Goal: Information Seeking & Learning: Learn about a topic

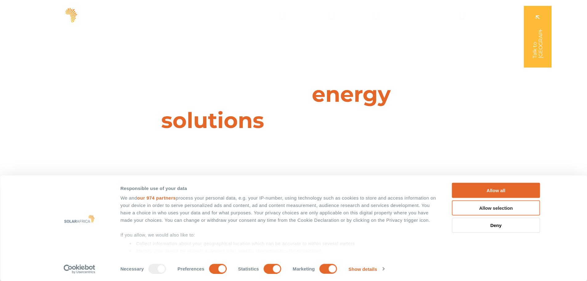
click at [517, 205] on button "Allow selection" at bounding box center [496, 207] width 88 height 15
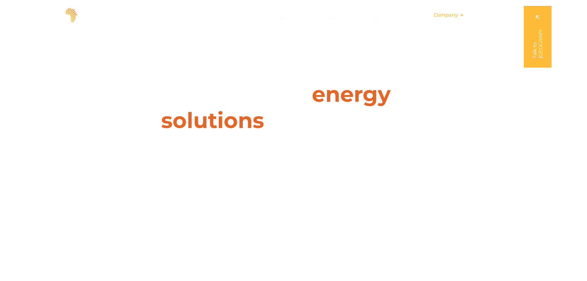
click at [446, 15] on span "Company" at bounding box center [446, 14] width 24 height 7
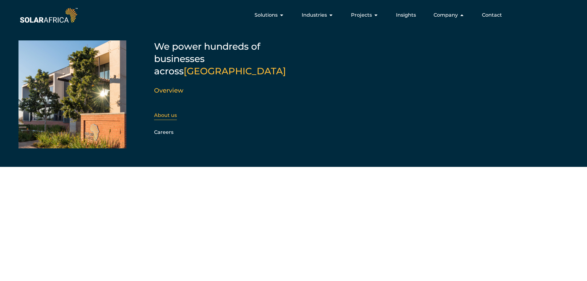
click at [165, 112] on link "About us" at bounding box center [165, 115] width 23 height 6
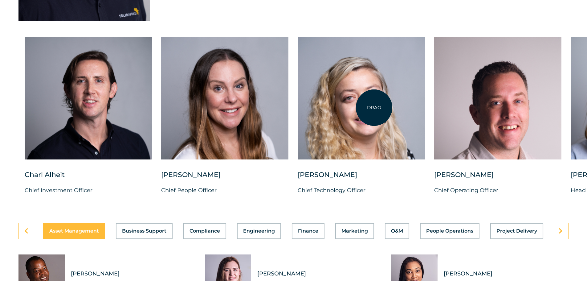
scroll to position [1572, 0]
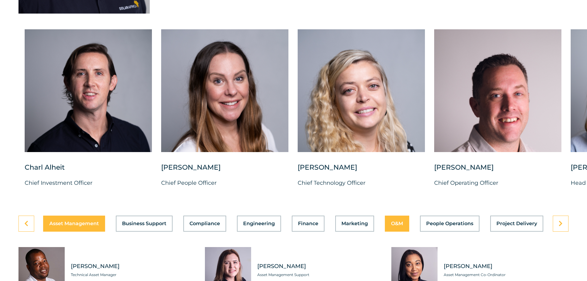
click at [396, 216] on div "Asset Management Business Support Compliance Engineering Finance Marketing O&M …" at bounding box center [293, 223] width 550 height 16
click at [395, 219] on div "Asset Management Business Support Compliance Engineering Finance Marketing O&M …" at bounding box center [293, 223] width 550 height 16
click at [564, 219] on link at bounding box center [561, 223] width 16 height 16
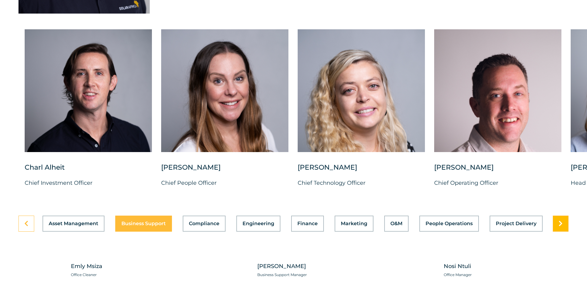
scroll to position [0, 0]
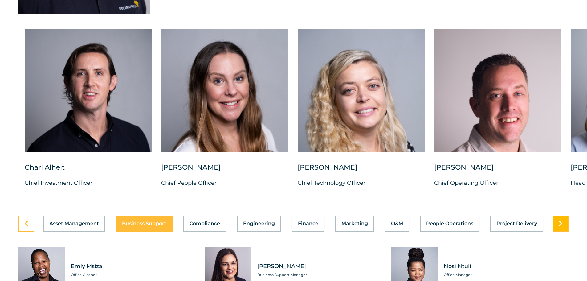
click at [564, 219] on link at bounding box center [561, 223] width 16 height 16
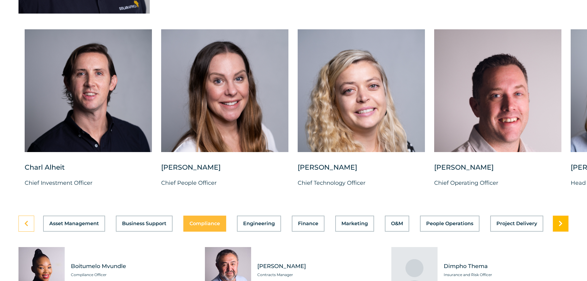
click at [564, 219] on link at bounding box center [561, 223] width 16 height 16
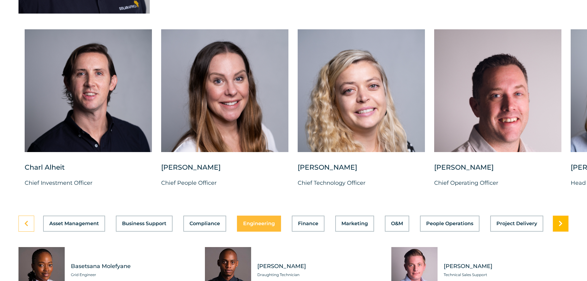
click at [564, 219] on link at bounding box center [561, 223] width 16 height 16
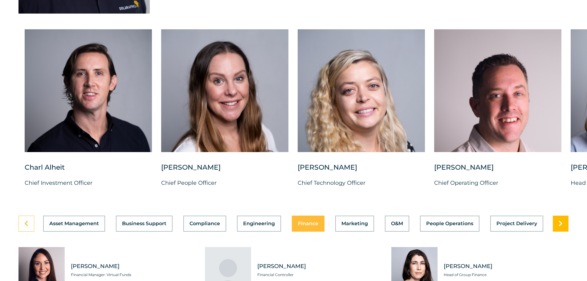
click at [564, 219] on link at bounding box center [561, 223] width 16 height 16
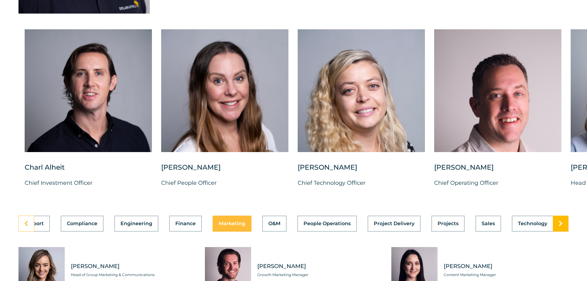
click at [564, 219] on link at bounding box center [561, 223] width 16 height 16
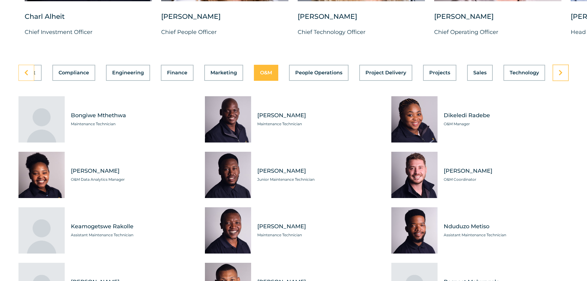
scroll to position [1726, 0]
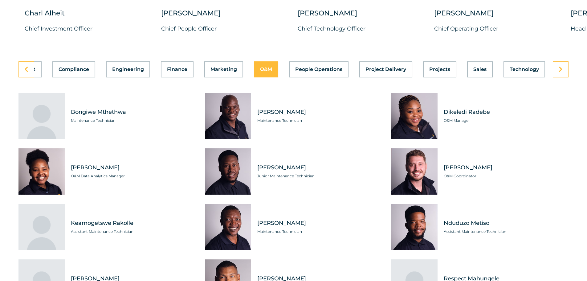
click at [454, 173] on span "O&M Coordinator" at bounding box center [506, 176] width 125 height 6
click at [464, 164] on span "[PERSON_NAME]" at bounding box center [506, 168] width 125 height 8
click at [416, 166] on div "Tabs. Open items with Enter or Space, close with Escape and navigate using the …" at bounding box center [414, 171] width 46 height 46
